Goal: Task Accomplishment & Management: Manage account settings

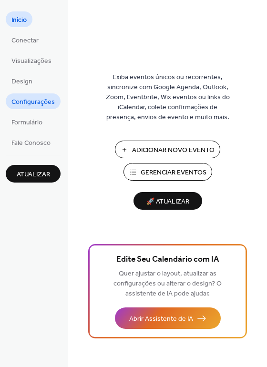
click at [36, 101] on span "Configurações" at bounding box center [32, 102] width 43 height 10
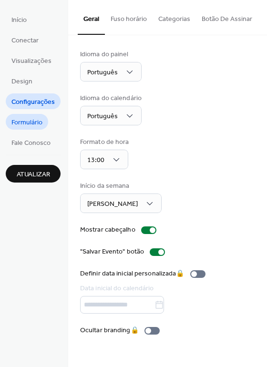
click at [41, 125] on span "Formulário" at bounding box center [26, 123] width 31 height 10
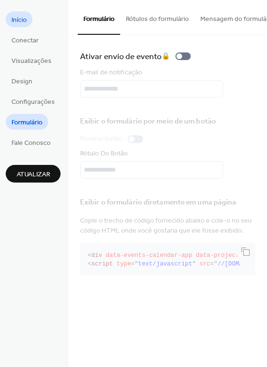
click at [27, 24] on link "Início" at bounding box center [19, 19] width 27 height 16
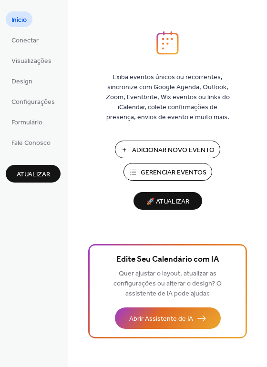
click at [192, 178] on span "Gerenciar Eventos" at bounding box center [174, 173] width 66 height 10
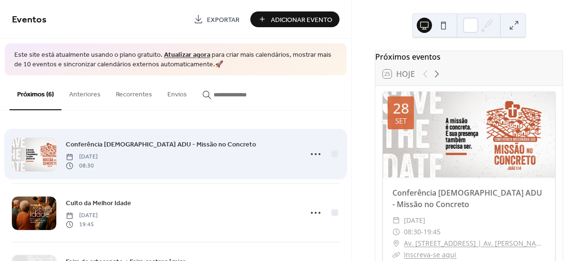
click at [185, 159] on div "Conferência [DEMOGRAPHIC_DATA] ADU - Missão no Concreto [DATE] 08:30" at bounding box center [181, 154] width 231 height 31
click at [84, 143] on span "Conferência Missionária ADU - Missão no Concreto" at bounding box center [161, 145] width 190 height 10
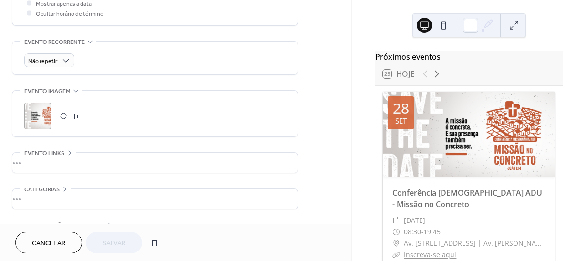
scroll to position [413, 0]
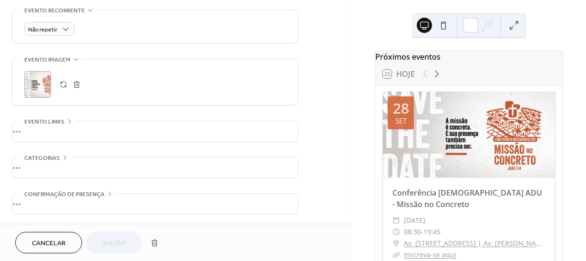
click at [62, 119] on span "Evento links" at bounding box center [44, 122] width 40 height 10
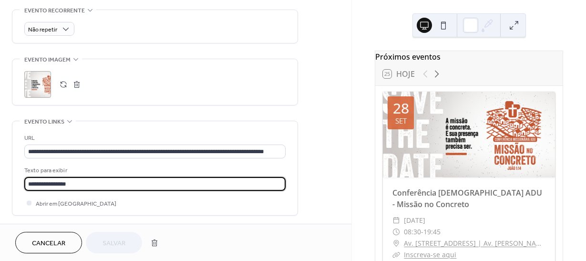
drag, startPoint x: 85, startPoint y: 188, endPoint x: 15, endPoint y: 185, distance: 70.1
click at [15, 185] on div "**********" at bounding box center [154, 168] width 285 height 94
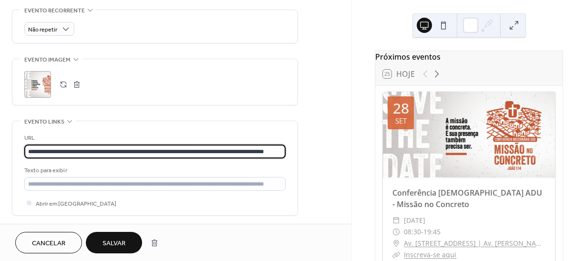
scroll to position [0, 44]
drag, startPoint x: 27, startPoint y: 147, endPoint x: 330, endPoint y: 155, distance: 303.3
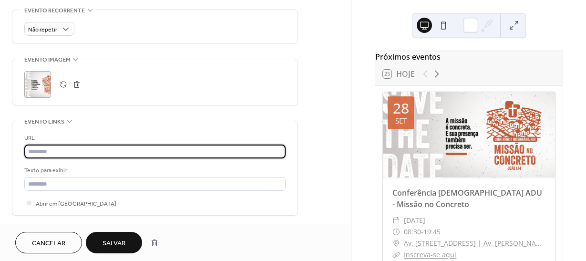
scroll to position [0, 0]
click at [126, 246] on button "Salvar" at bounding box center [114, 242] width 56 height 21
